Goal: Entertainment & Leisure: Consume media (video, audio)

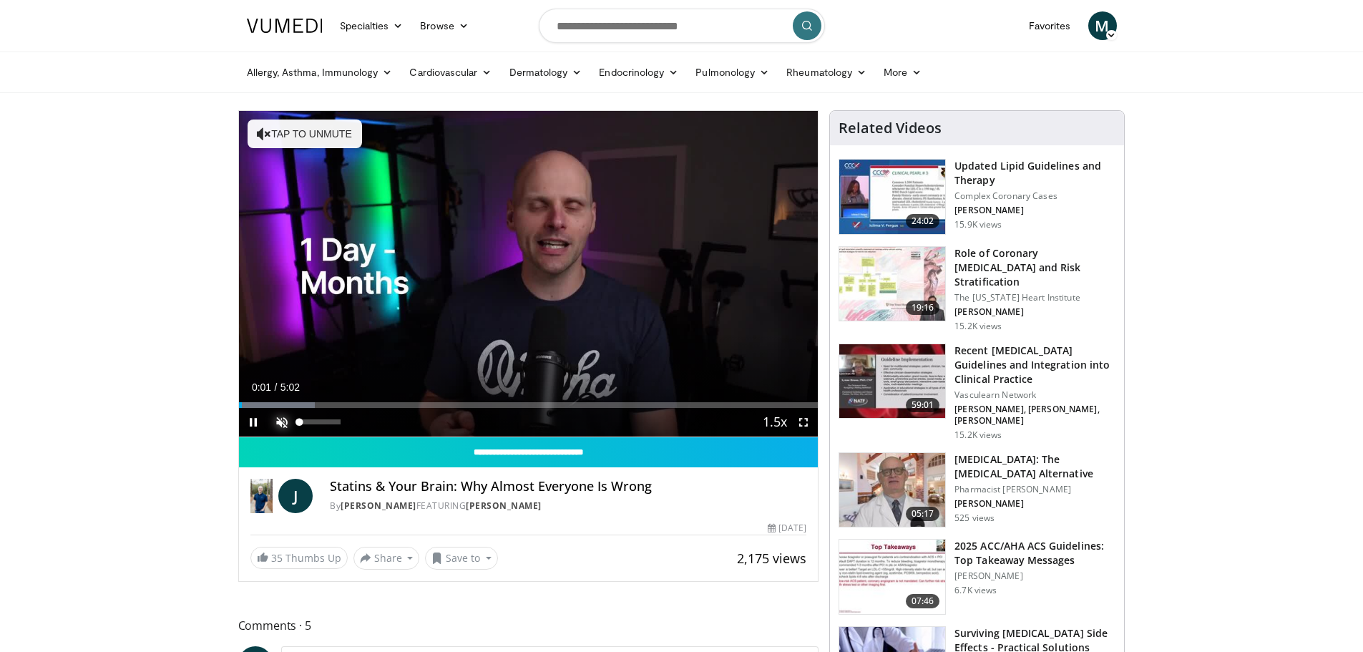
click at [281, 423] on span "Video Player" at bounding box center [282, 422] width 29 height 29
